Goal: Download file/media

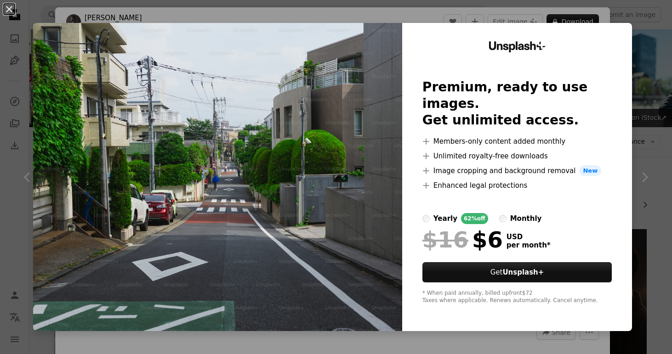
scroll to position [3708, 0]
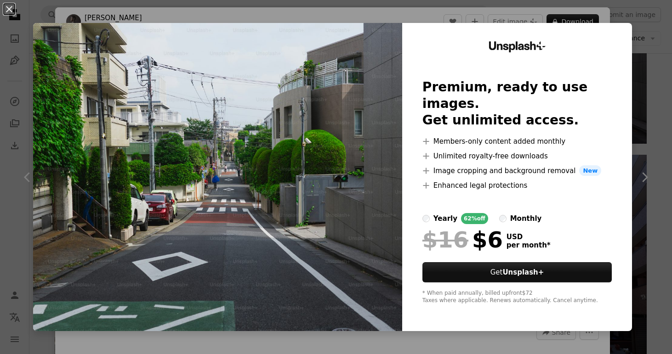
click at [643, 84] on div "An X shape Unsplash+ Premium, ready to use images. Get unlimited access. A plus…" at bounding box center [336, 177] width 672 height 354
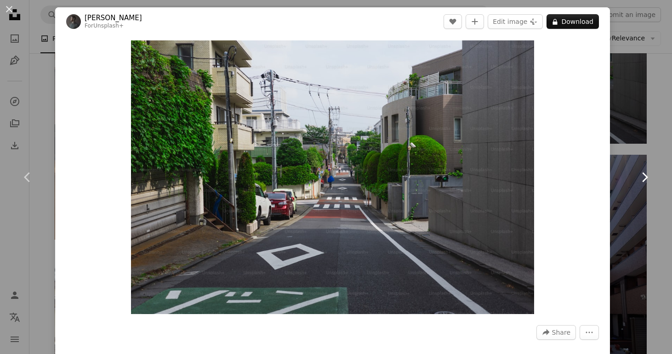
click at [650, 156] on link "Chevron right" at bounding box center [644, 177] width 55 height 88
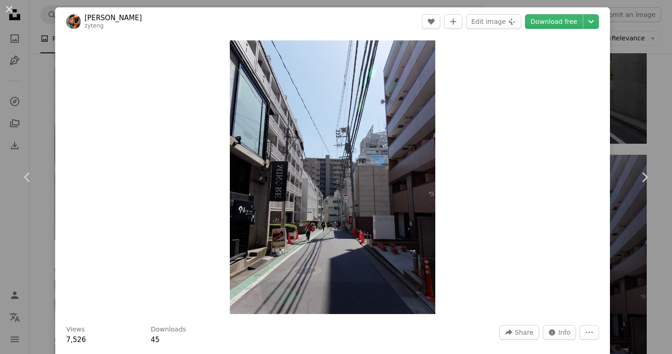
click at [634, 61] on div "An X shape Chevron left Chevron right [PERSON_NAME] Zyteng zyteng A heart A plu…" at bounding box center [336, 177] width 672 height 354
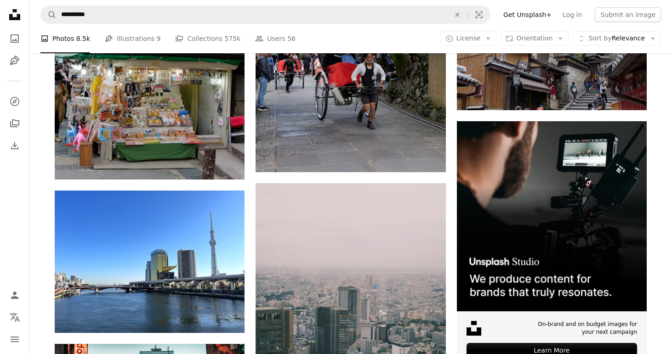
scroll to position [4326, 0]
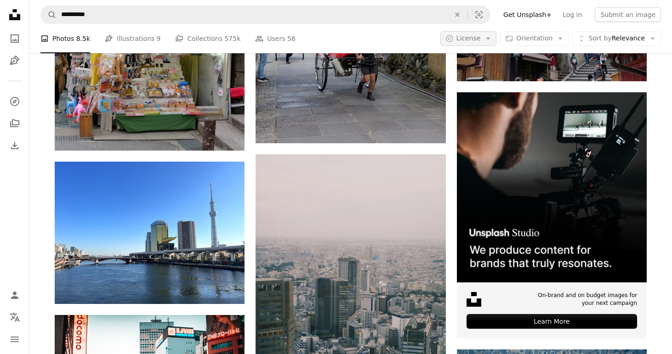
click at [485, 31] on button "A copyright icon © License Arrow down" at bounding box center [468, 38] width 57 height 15
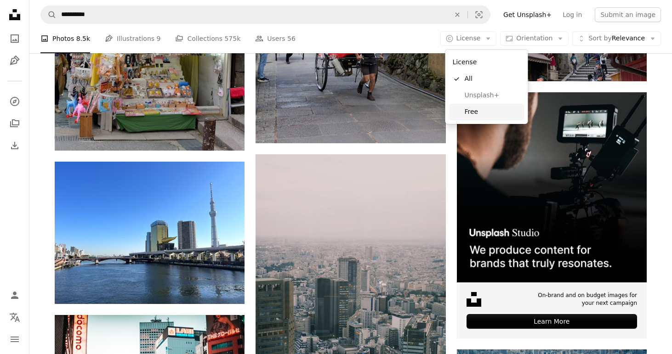
click at [482, 109] on span "Free" at bounding box center [492, 112] width 56 height 9
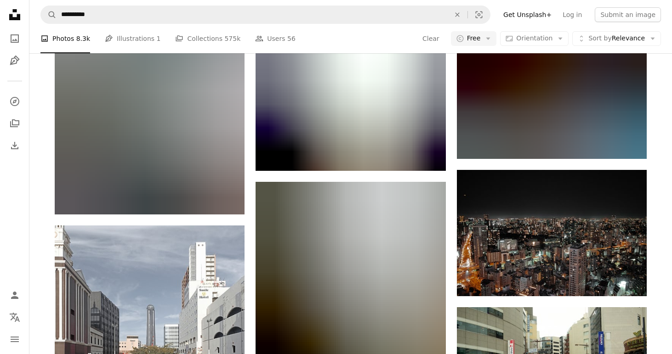
scroll to position [10425, 0]
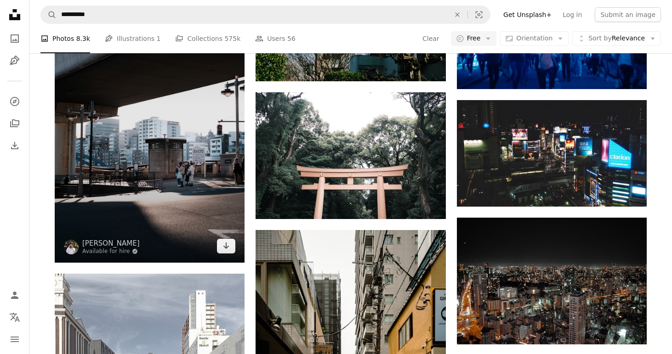
click at [159, 170] on img at bounding box center [150, 120] width 190 height 285
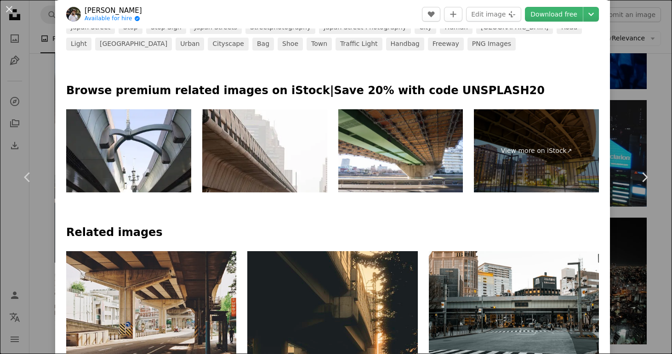
scroll to position [403, 0]
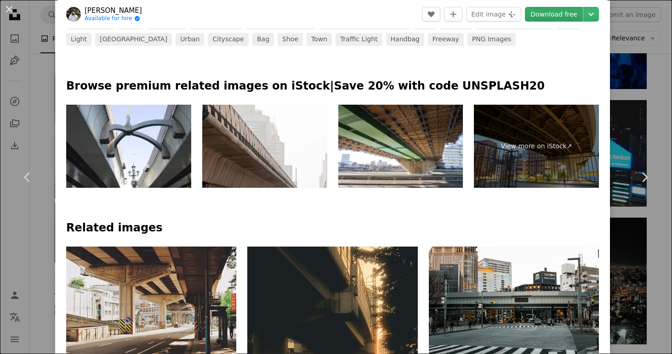
click at [571, 17] on link "Download free" at bounding box center [554, 14] width 58 height 15
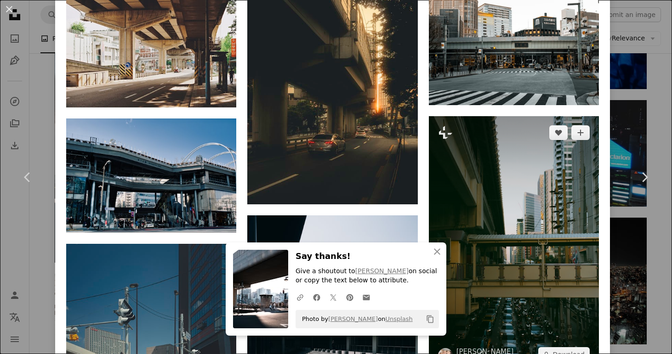
scroll to position [647, 0]
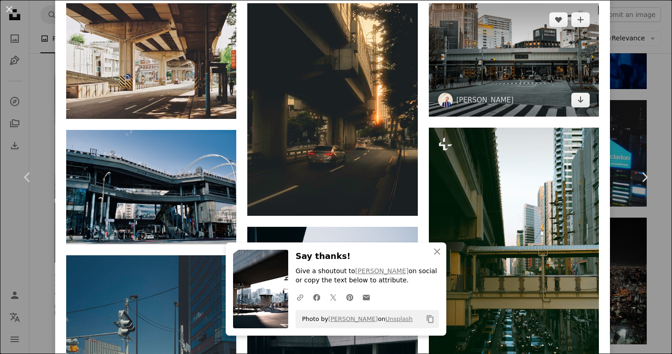
click at [598, 85] on img at bounding box center [514, 59] width 170 height 113
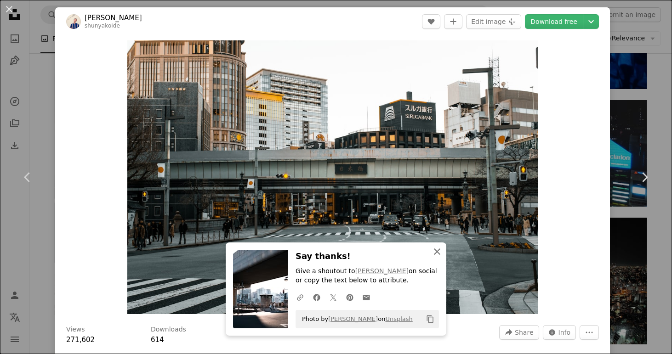
click at [436, 250] on icon "An X shape" at bounding box center [436, 251] width 11 height 11
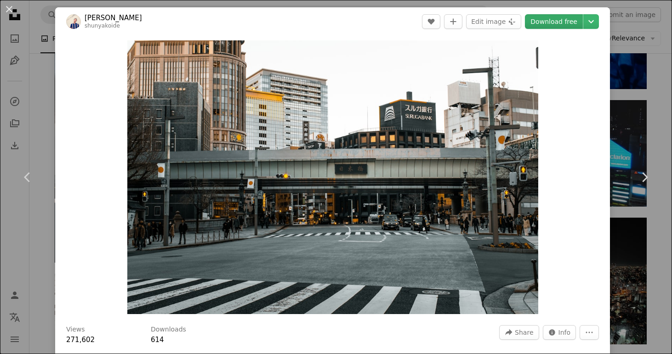
click at [571, 24] on link "Download free" at bounding box center [554, 21] width 58 height 15
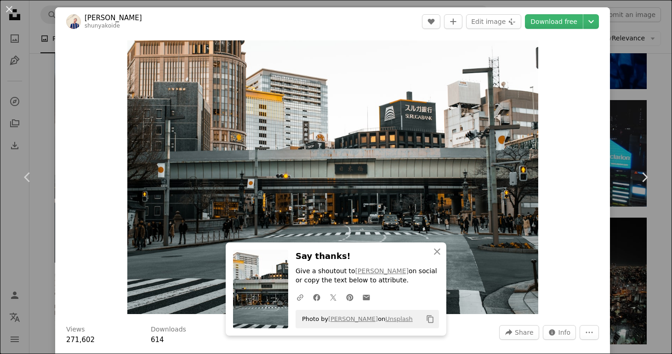
click at [632, 228] on div "An X shape Chevron left Chevron right An X shape Close Say thanks! Give a shout…" at bounding box center [336, 177] width 672 height 354
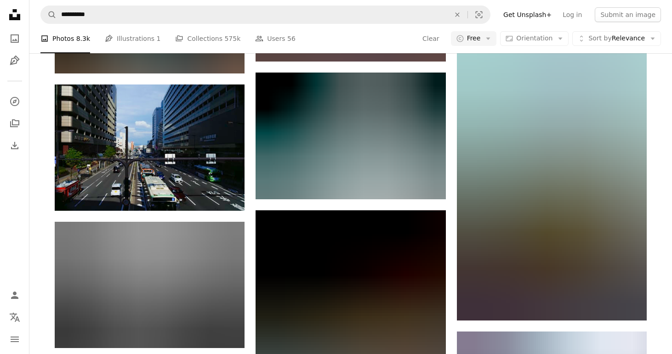
scroll to position [11036, 0]
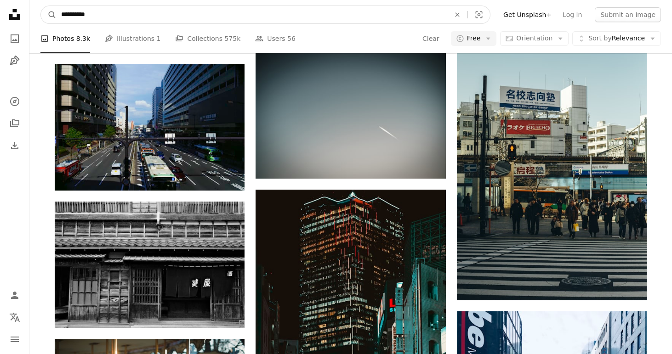
click at [318, 14] on input "**********" at bounding box center [252, 14] width 391 height 17
type input "*"
type input "**********"
click button "A magnifying glass" at bounding box center [49, 14] width 16 height 17
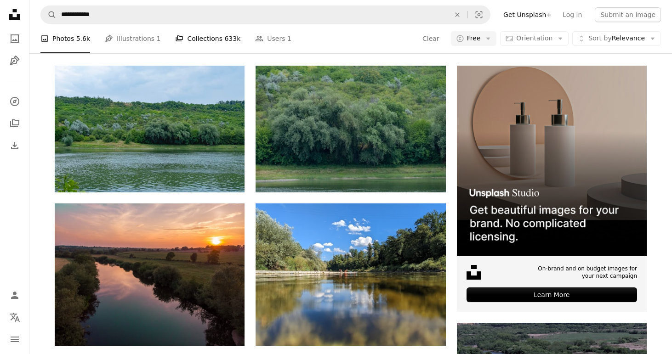
scroll to position [170, 0]
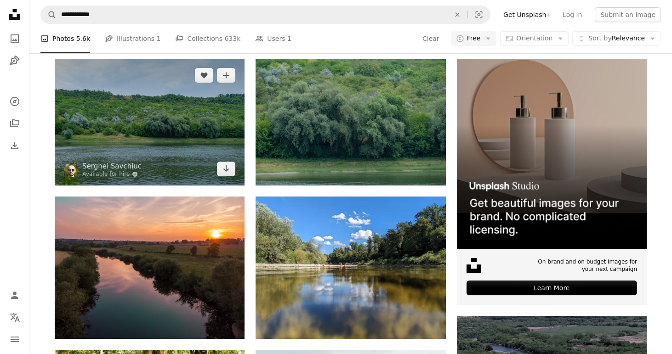
click at [208, 131] on img at bounding box center [150, 122] width 190 height 126
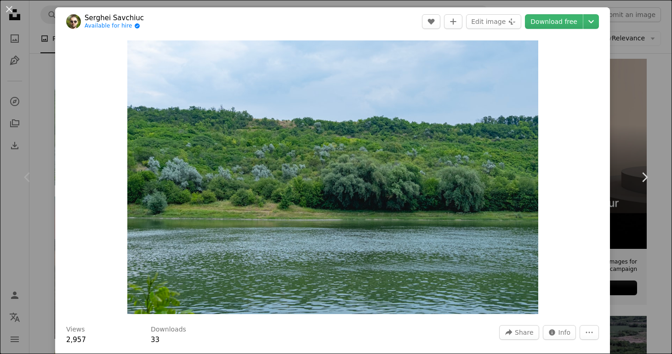
click at [643, 118] on div "An X shape Chevron left Chevron right Serghei Savchiuc Available for hire A che…" at bounding box center [336, 177] width 672 height 354
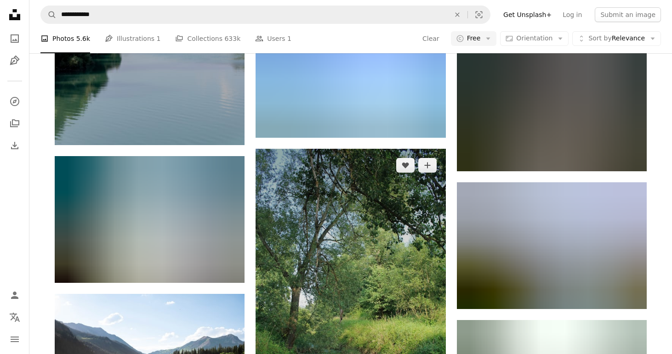
scroll to position [902, 0]
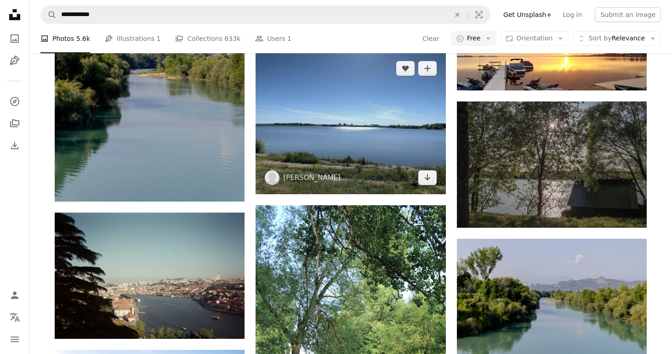
click at [397, 141] on img at bounding box center [350, 123] width 190 height 142
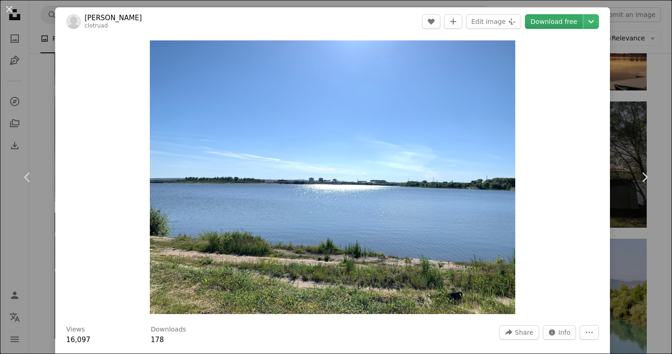
click at [564, 26] on link "Download free" at bounding box center [554, 21] width 58 height 15
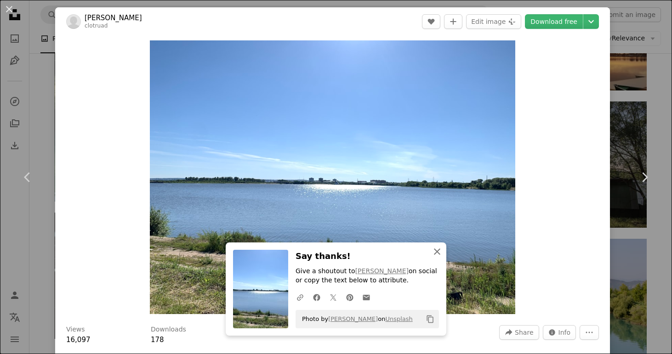
click at [435, 254] on icon "An X shape" at bounding box center [436, 251] width 11 height 11
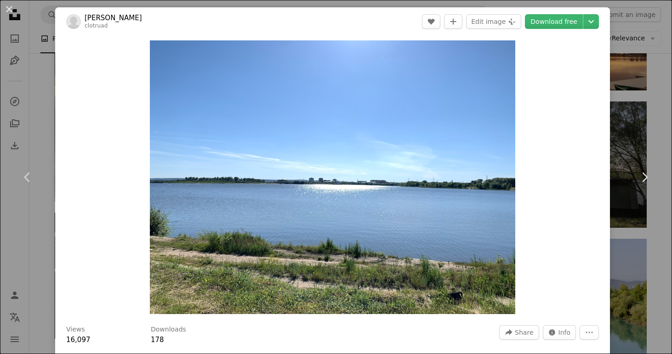
click at [622, 252] on div "An X shape Chevron left Chevron right [PERSON_NAME] clotruad A heart A plus sig…" at bounding box center [336, 177] width 672 height 354
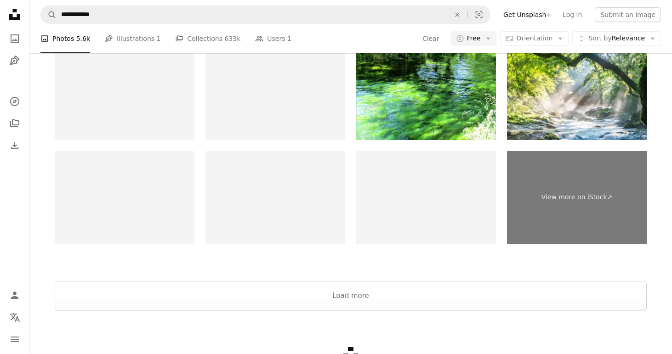
scroll to position [2816, 0]
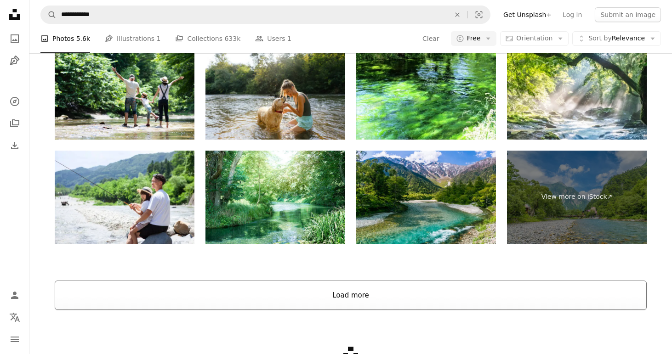
click at [525, 291] on button "Load more" at bounding box center [351, 295] width 592 height 29
